Goal: Task Accomplishment & Management: Manage account settings

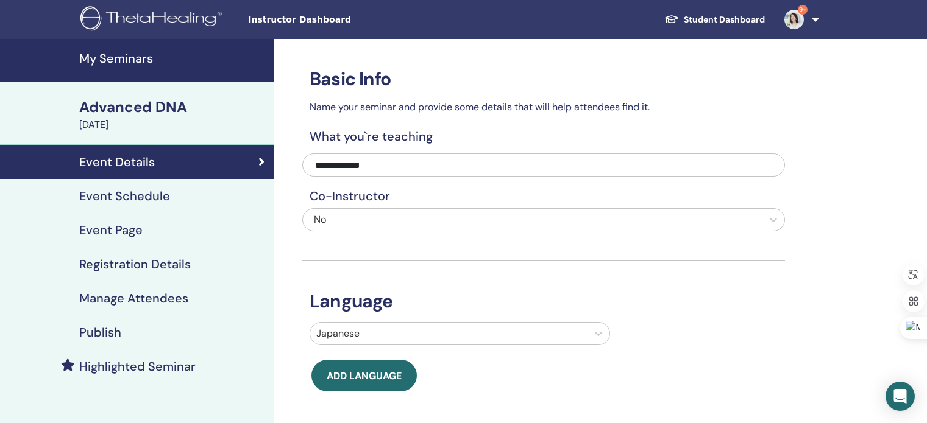
scroll to position [105, 0]
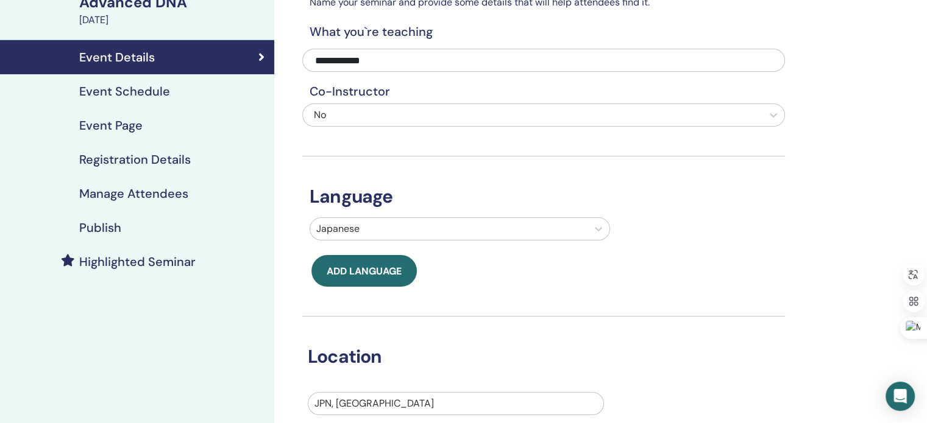
click at [855, 109] on div "**********" at bounding box center [583, 311] width 618 height 755
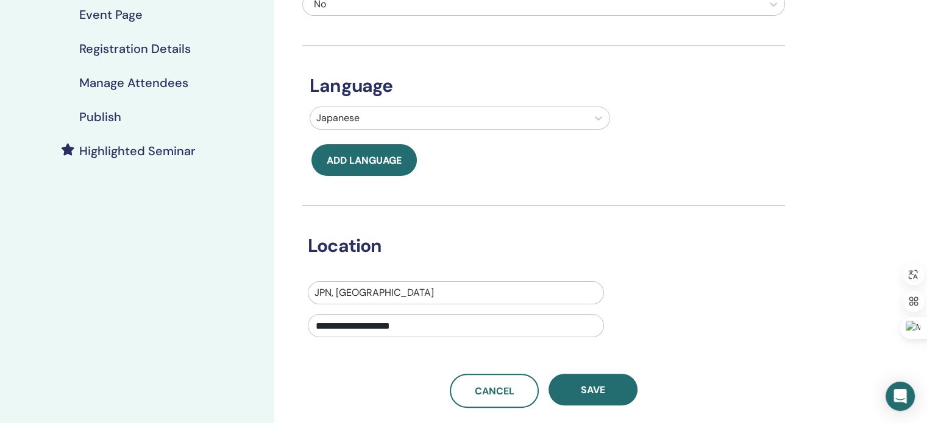
scroll to position [318, 0]
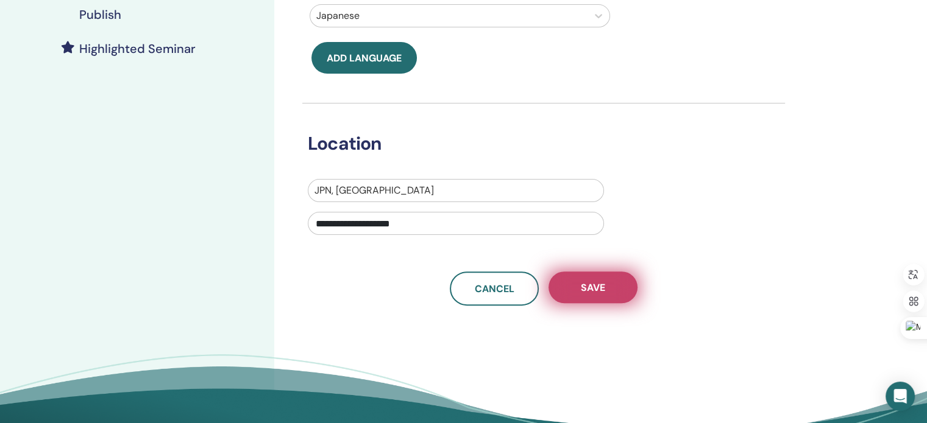
click at [568, 281] on button "Save" at bounding box center [592, 288] width 89 height 32
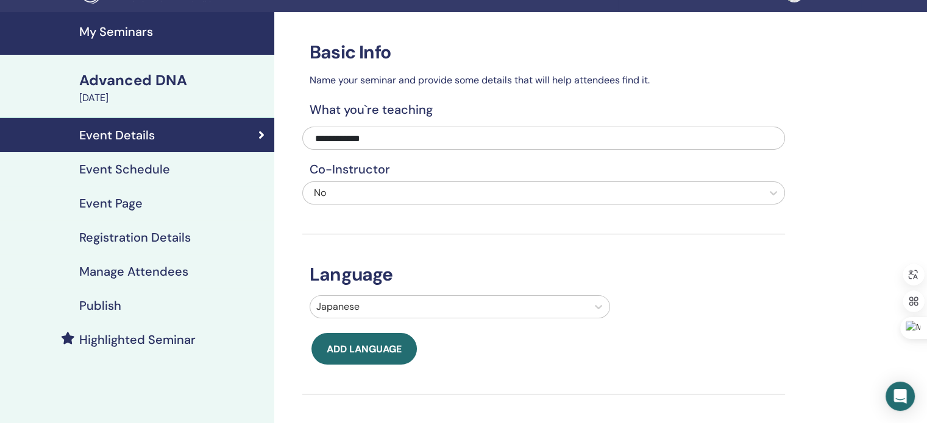
scroll to position [0, 0]
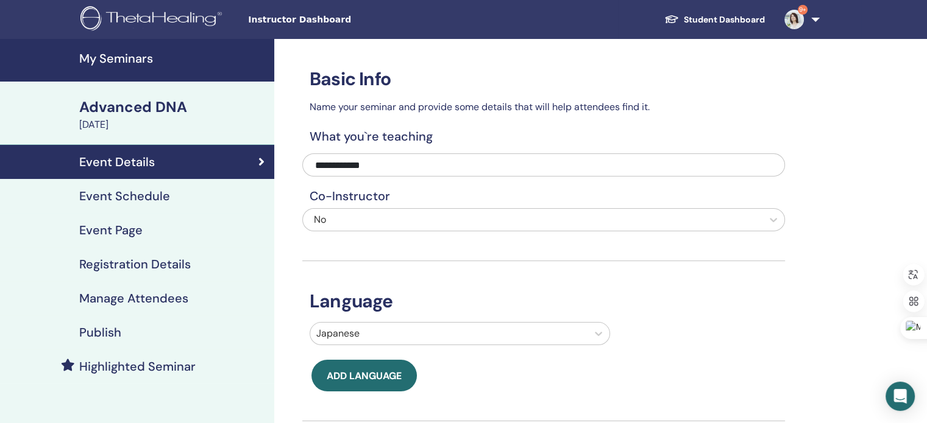
click at [133, 199] on h4 "Event Schedule" at bounding box center [124, 196] width 91 height 15
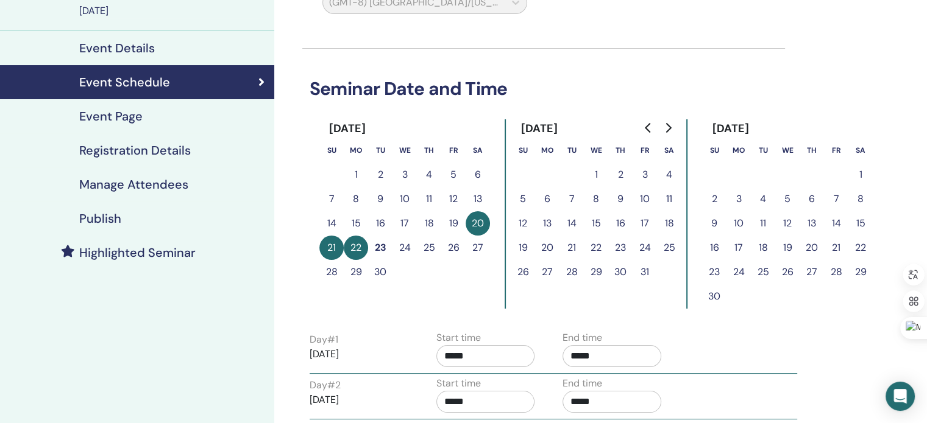
scroll to position [115, 0]
click at [382, 244] on button "23" at bounding box center [380, 247] width 24 height 24
click at [356, 249] on button "22" at bounding box center [356, 247] width 24 height 24
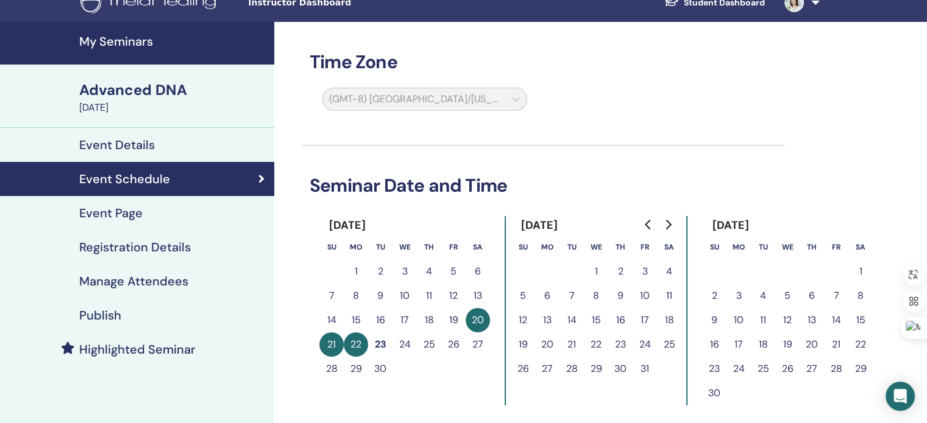
scroll to position [54, 0]
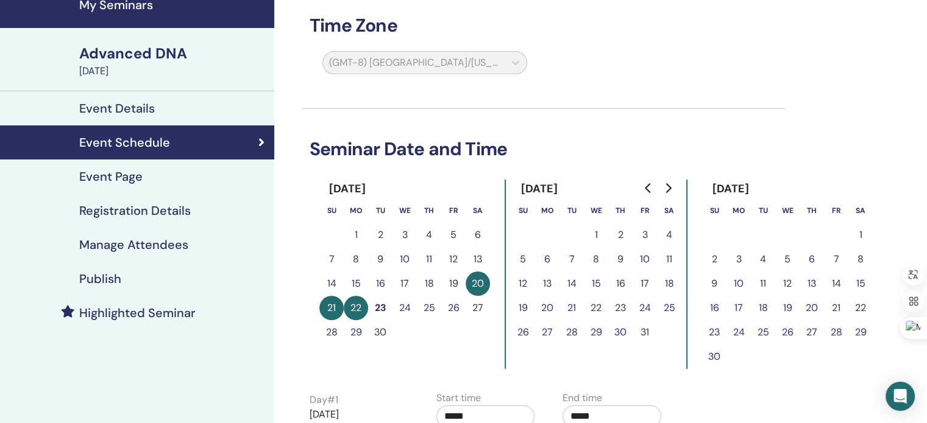
click at [354, 306] on button "22" at bounding box center [356, 308] width 24 height 24
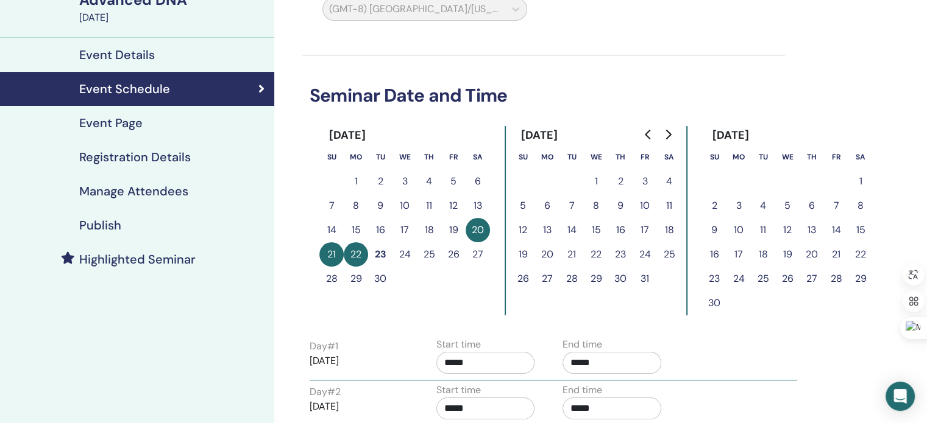
scroll to position [105, 0]
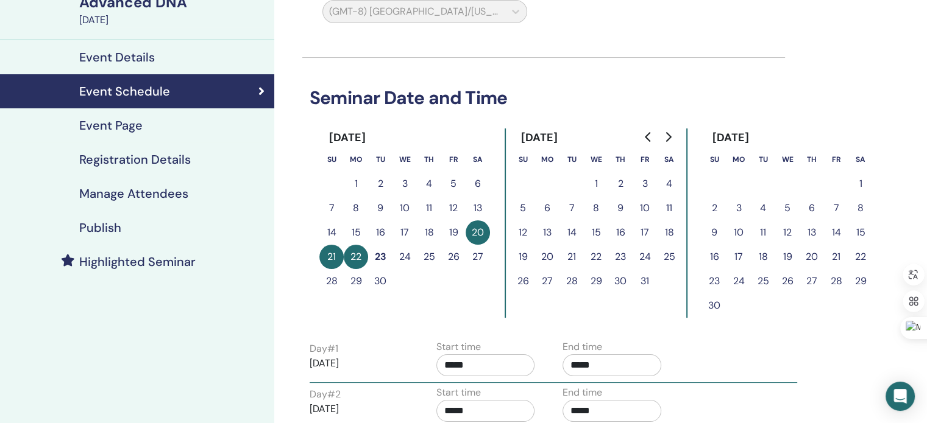
click at [357, 255] on button "22" at bounding box center [356, 257] width 24 height 24
click at [378, 258] on button "23" at bounding box center [380, 257] width 24 height 24
click at [478, 235] on button "20" at bounding box center [477, 233] width 24 height 24
click at [440, 254] on button "25" at bounding box center [429, 257] width 24 height 24
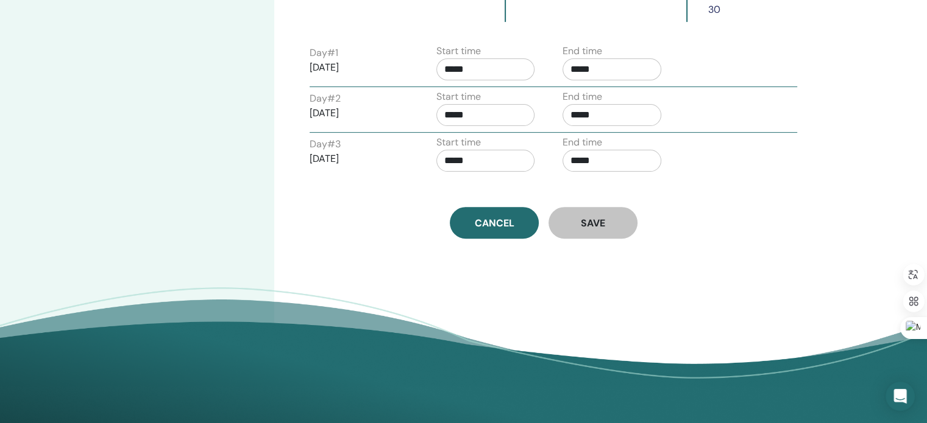
scroll to position [422, 0]
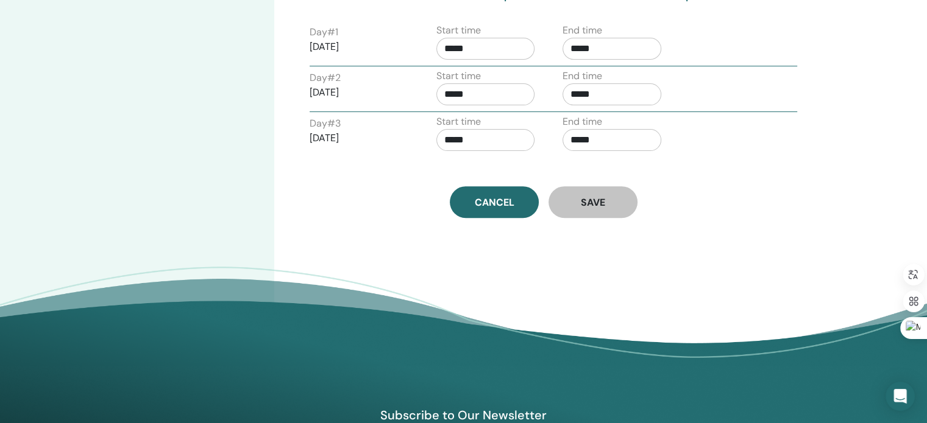
click at [582, 208] on button "Save" at bounding box center [592, 202] width 89 height 32
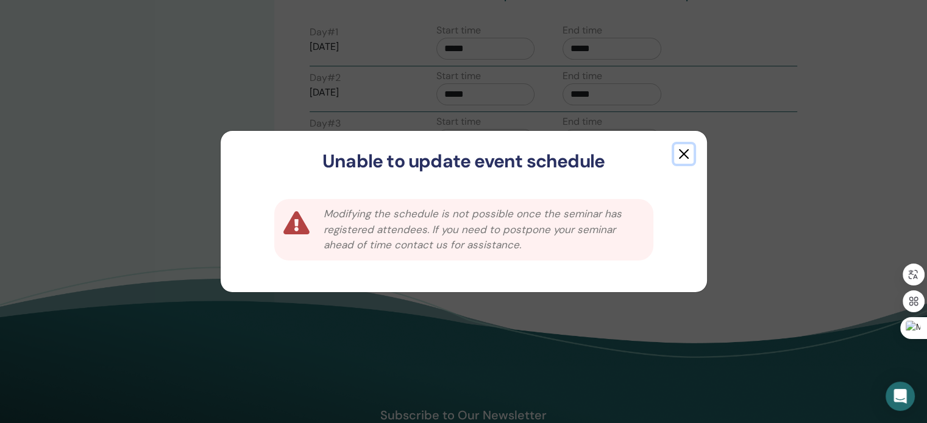
click at [685, 153] on button "button" at bounding box center [683, 153] width 19 height 19
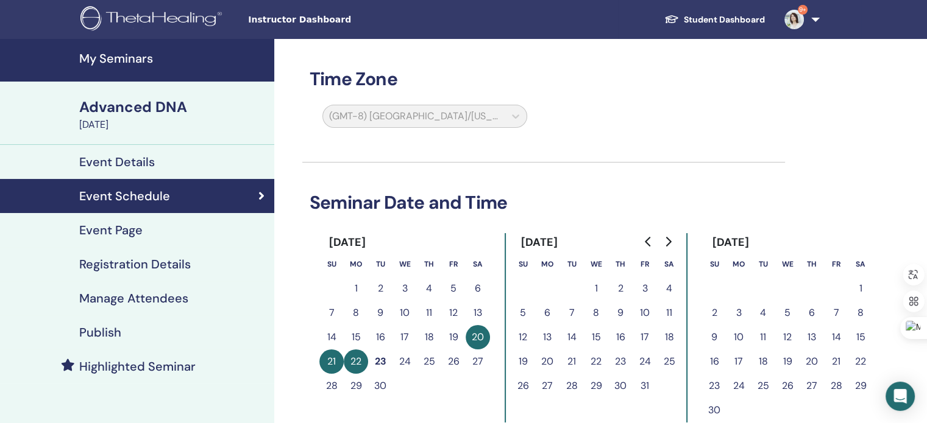
scroll to position [0, 0]
click at [874, 73] on div "Time Zone (GMT-8) [GEOGRAPHIC_DATA]/[US_STATE] Seminar Date and Time [DATE] Su …" at bounding box center [583, 424] width 618 height 771
